Goal: Task Accomplishment & Management: Use online tool/utility

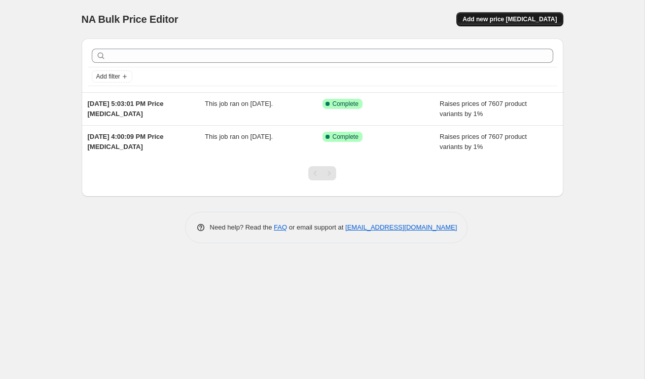
click at [510, 18] on span "Add new price [MEDICAL_DATA]" at bounding box center [509, 19] width 94 height 8
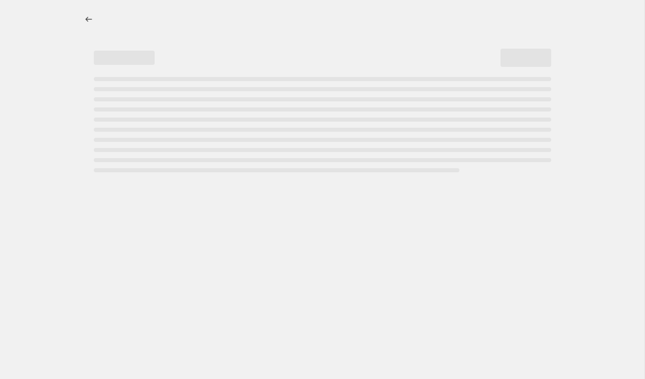
select select "percentage"
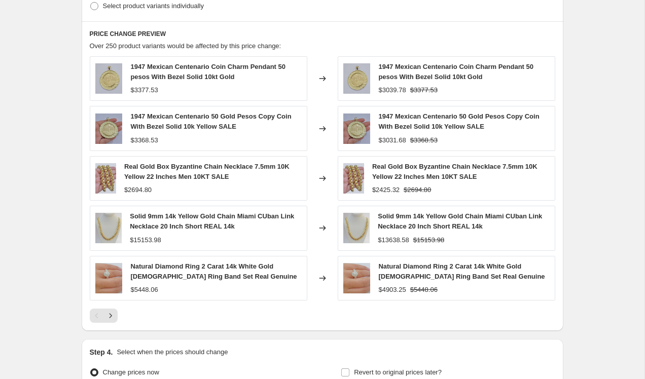
scroll to position [542, 0]
